Goal: Information Seeking & Learning: Learn about a topic

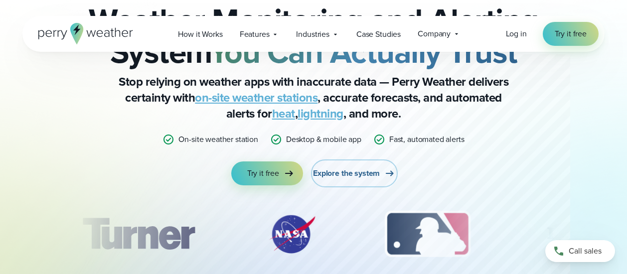
click at [361, 169] on span "Explore the system" at bounding box center [346, 173] width 67 height 12
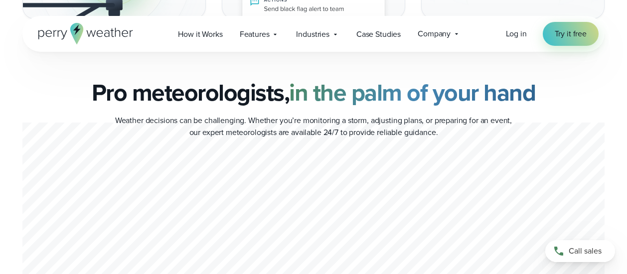
scroll to position [2642, 0]
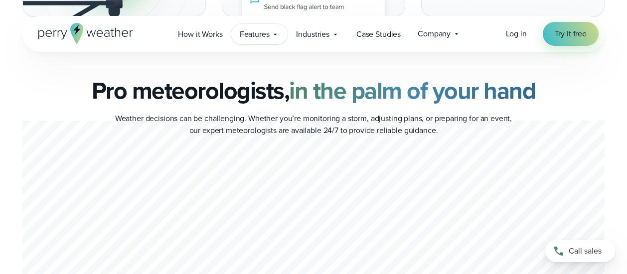
click at [271, 33] on div "Features Explore All Features Explore Perry Weather's on-site weather hardware …" at bounding box center [259, 34] width 57 height 20
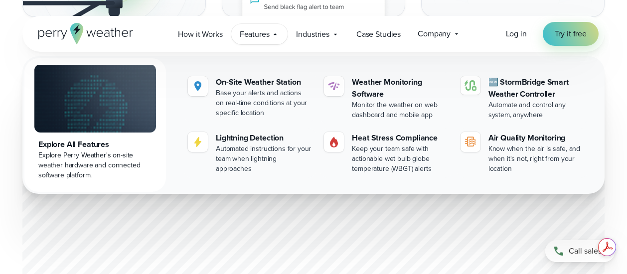
scroll to position [0, 0]
click at [31, 233] on div "Pro meteorologists, in the palm of your hand Weather decisions can be challengi…" at bounding box center [313, 198] width 582 height 243
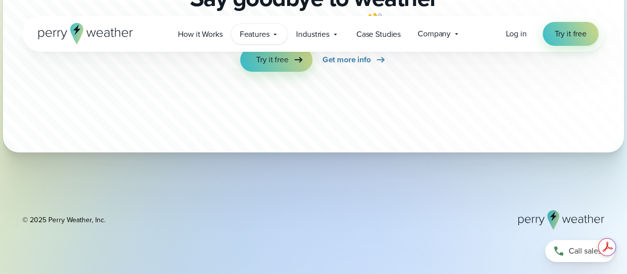
click at [273, 32] on icon at bounding box center [275, 34] width 8 height 8
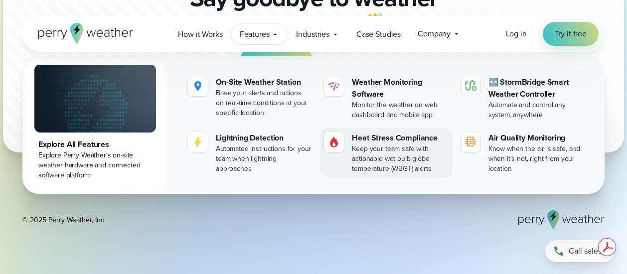
click at [400, 157] on div "Keep your team safe with actionable wet bulb globe temperature (WBGT) alerts" at bounding box center [400, 159] width 96 height 30
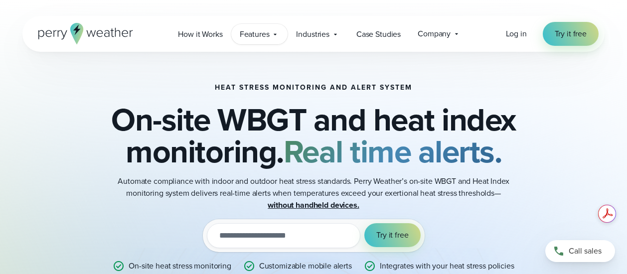
click at [249, 36] on span "Features" at bounding box center [255, 34] width 30 height 12
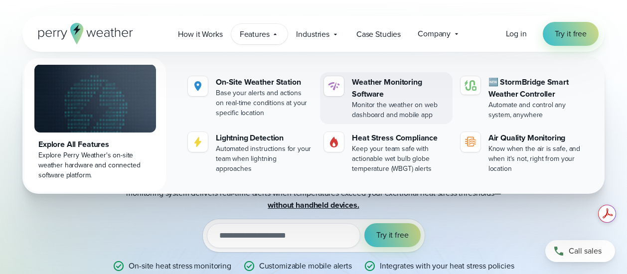
click at [363, 85] on div "Weather Monitoring Software" at bounding box center [400, 88] width 96 height 24
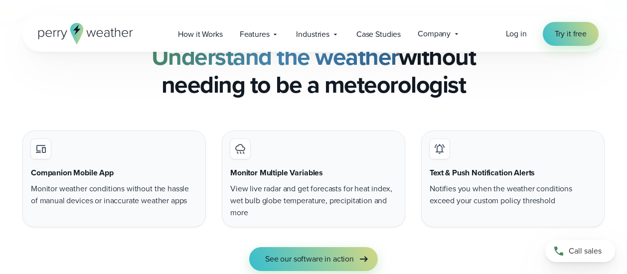
scroll to position [1047, 0]
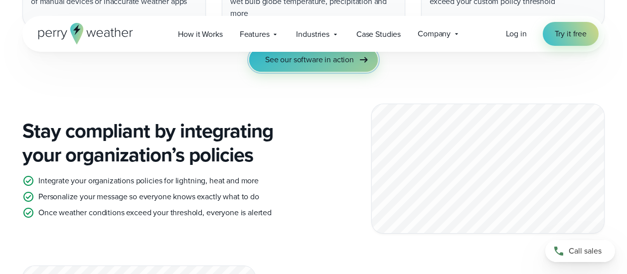
click at [317, 62] on span "See our software in action" at bounding box center [309, 60] width 89 height 12
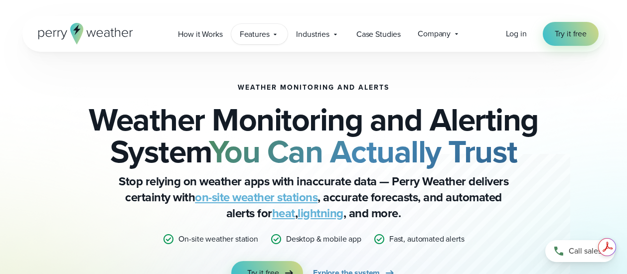
click at [249, 38] on span "Features" at bounding box center [255, 34] width 30 height 12
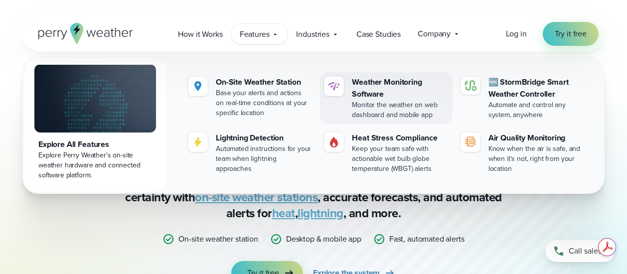
click at [362, 84] on div "Weather Monitoring Software" at bounding box center [400, 88] width 96 height 24
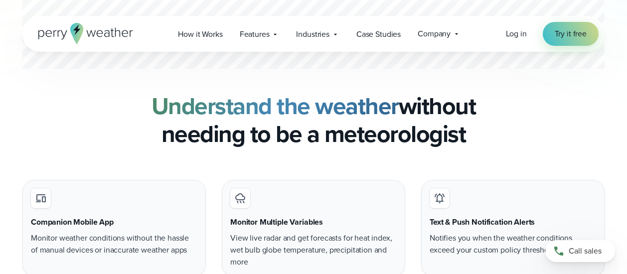
scroll to position [847, 0]
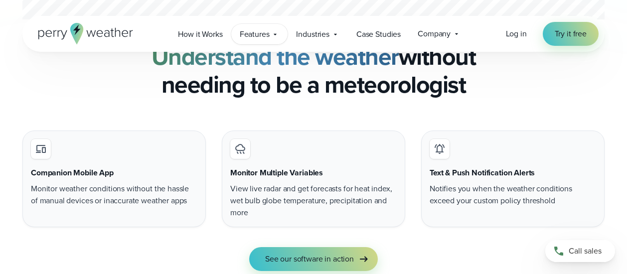
click at [259, 35] on span "Features" at bounding box center [255, 34] width 30 height 12
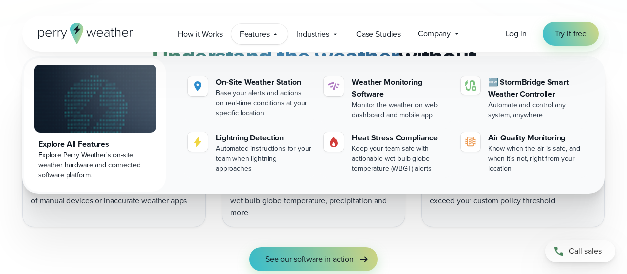
click at [107, 106] on img at bounding box center [95, 98] width 122 height 68
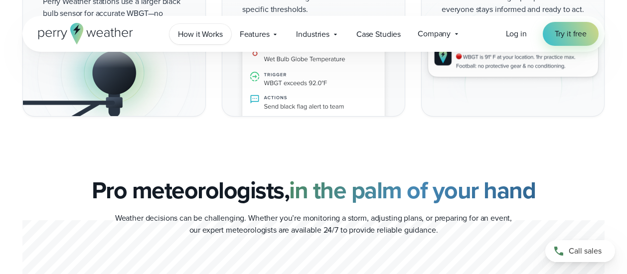
scroll to position [2841, 0]
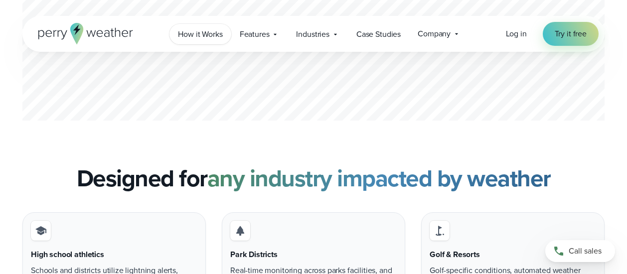
click at [212, 33] on span "How it Works" at bounding box center [200, 34] width 44 height 12
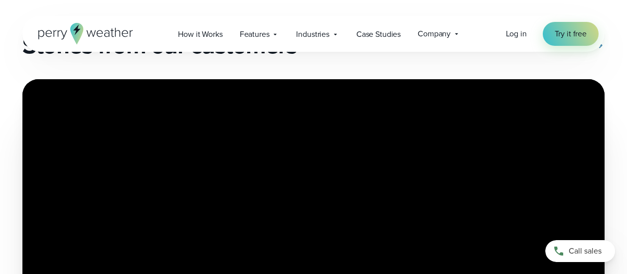
scroll to position [1695, 0]
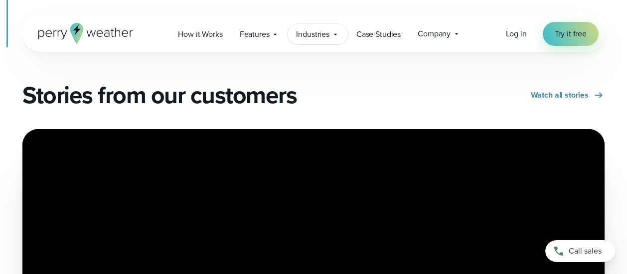
click at [328, 34] on span "Industries" at bounding box center [312, 34] width 33 height 12
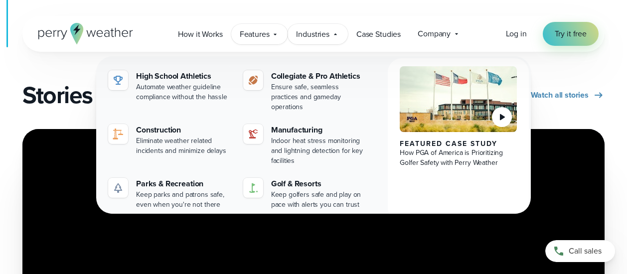
click at [258, 38] on span "Features" at bounding box center [255, 34] width 30 height 12
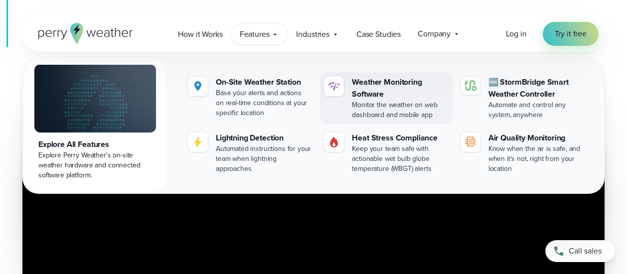
click at [418, 112] on div "Monitor the weather on web dashboard and mobile app" at bounding box center [400, 110] width 96 height 20
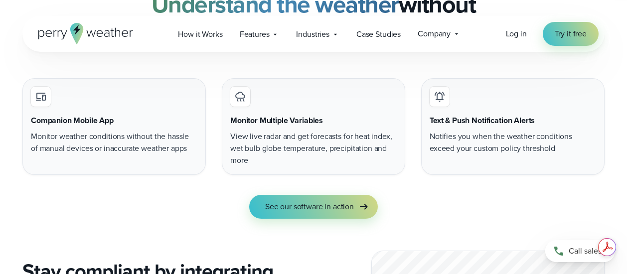
scroll to position [947, 0]
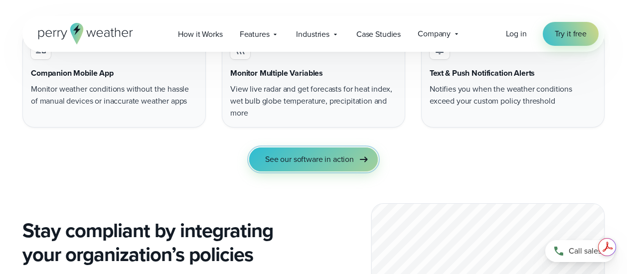
click at [370, 162] on icon at bounding box center [364, 160] width 12 height 12
